Goal: Task Accomplishment & Management: Use online tool/utility

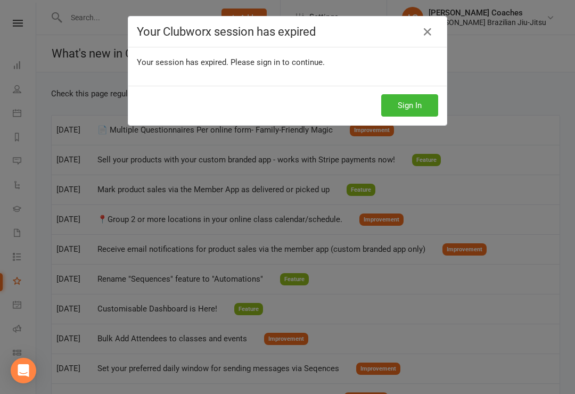
click at [434, 22] on div "Your Clubworx session has expired" at bounding box center [287, 31] width 318 height 31
click at [417, 104] on button "Sign In" at bounding box center [409, 105] width 57 height 22
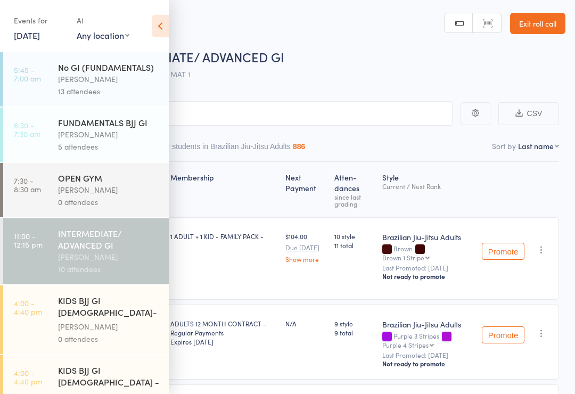
click at [120, 36] on select "Any location Recovery Zone Sauna Ice Bath Private Class Room Example Room (Rena…" at bounding box center [103, 35] width 53 height 12
click at [33, 30] on link "12 Aug, 2025" at bounding box center [27, 35] width 26 height 12
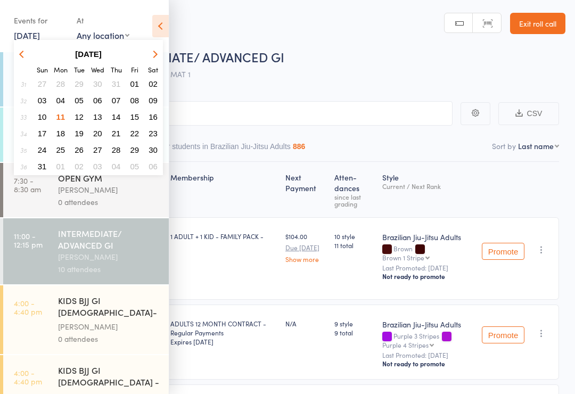
click at [41, 115] on span "10" at bounding box center [42, 116] width 9 height 9
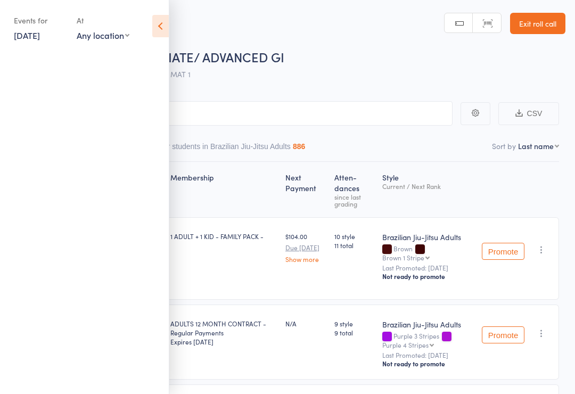
click at [124, 38] on select "Any location Recovery Zone Sauna Ice Bath Private Class Room Example Room (Rena…" at bounding box center [103, 35] width 53 height 12
click at [40, 41] on link "10 Aug, 2025" at bounding box center [27, 35] width 26 height 12
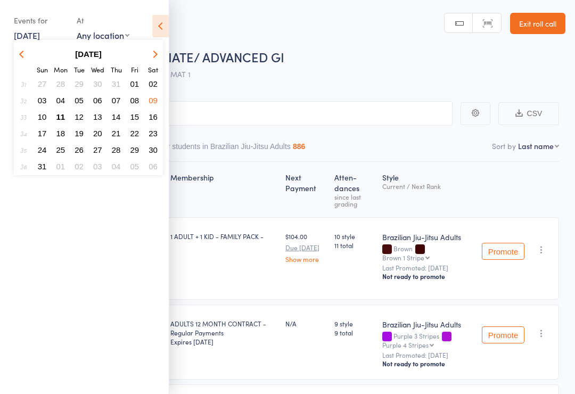
click at [79, 117] on span "12" at bounding box center [78, 116] width 9 height 9
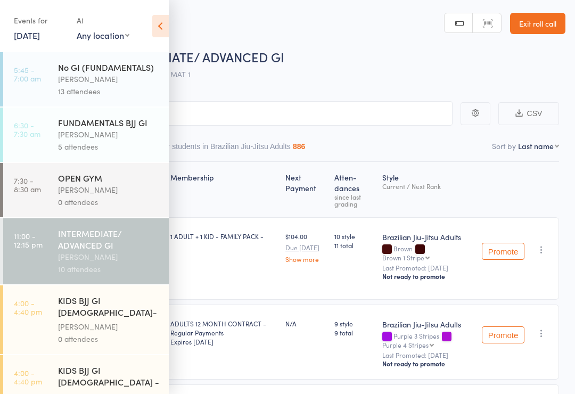
click at [288, 348] on div "N/A" at bounding box center [305, 341] width 49 height 75
click at [156, 28] on icon at bounding box center [160, 26] width 16 height 22
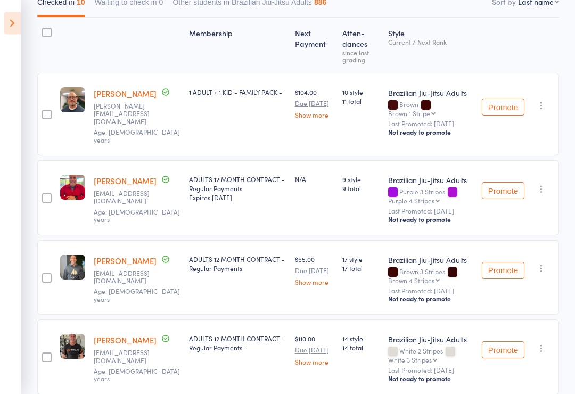
scroll to position [135, 0]
